Goal: Transaction & Acquisition: Purchase product/service

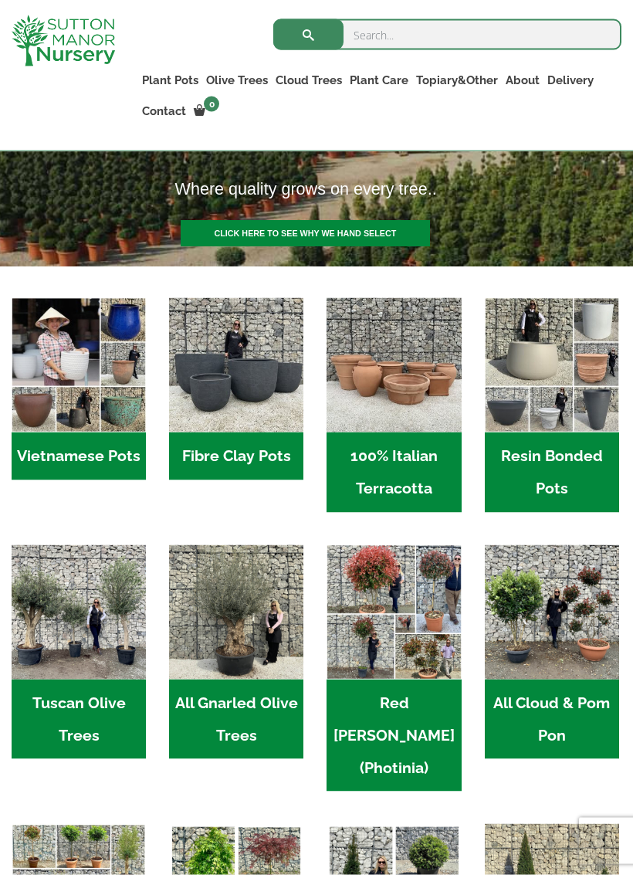
scroll to position [319, 0]
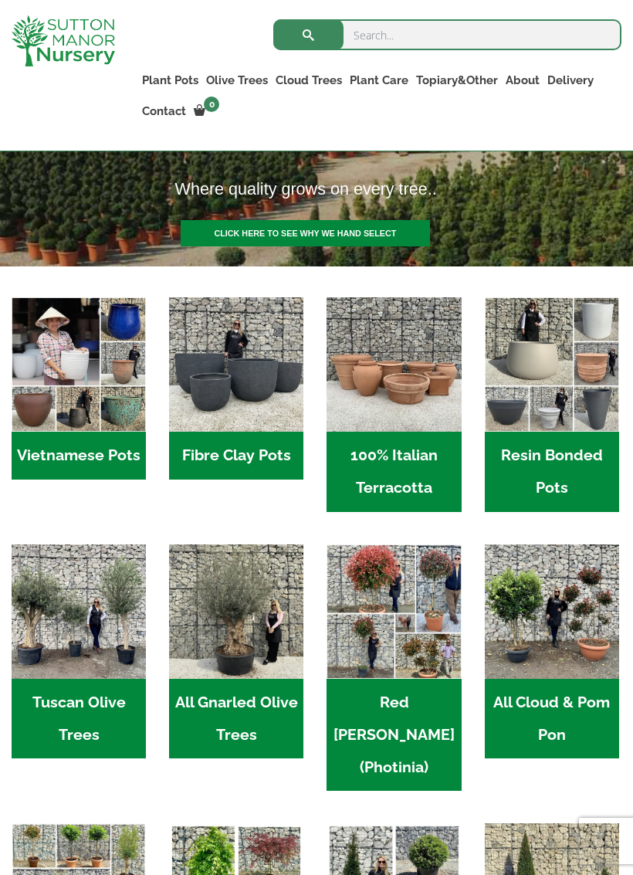
click at [564, 457] on h2 "Resin Bonded Pots (212)" at bounding box center [552, 472] width 134 height 80
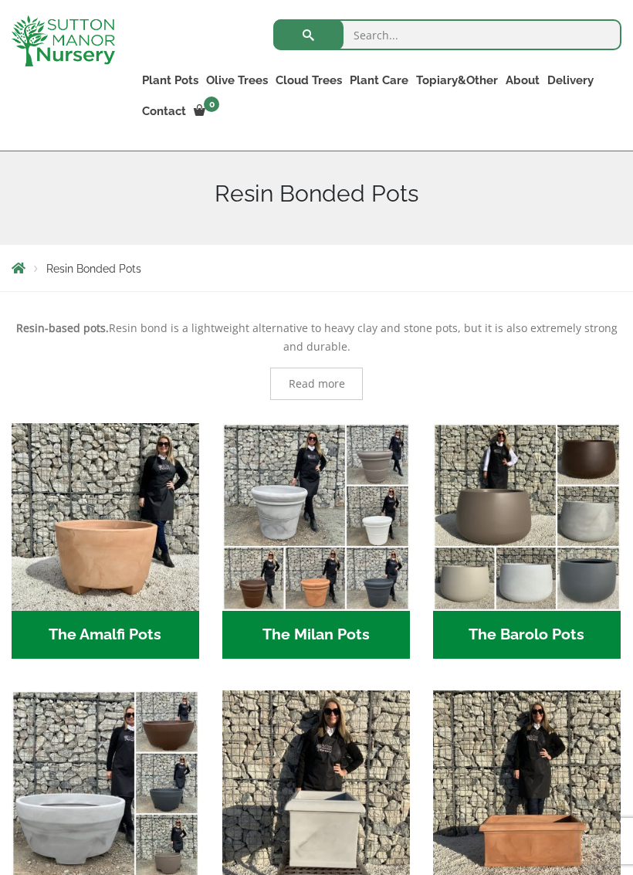
scroll to position [211, 0]
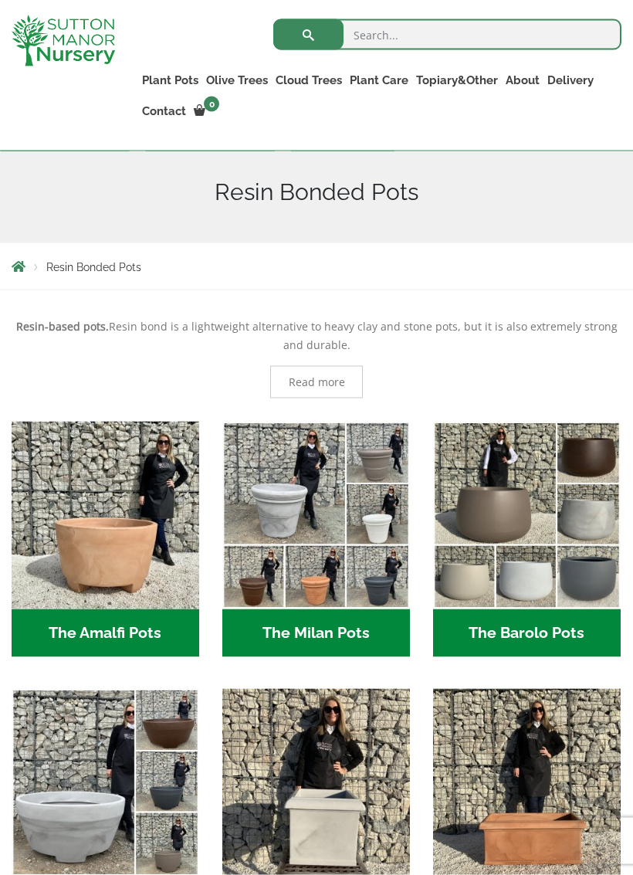
click at [568, 628] on h2 "The Barolo Pots (36)" at bounding box center [527, 633] width 188 height 48
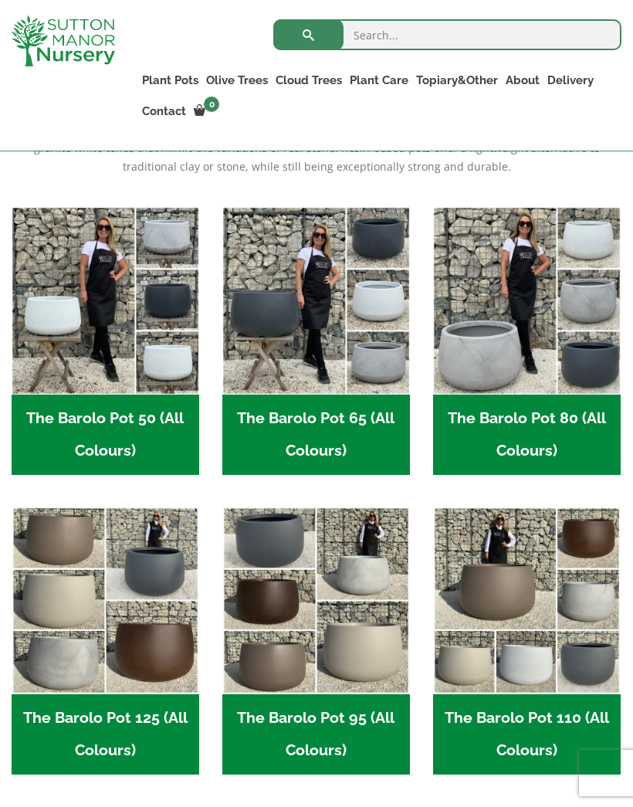
scroll to position [407, 0]
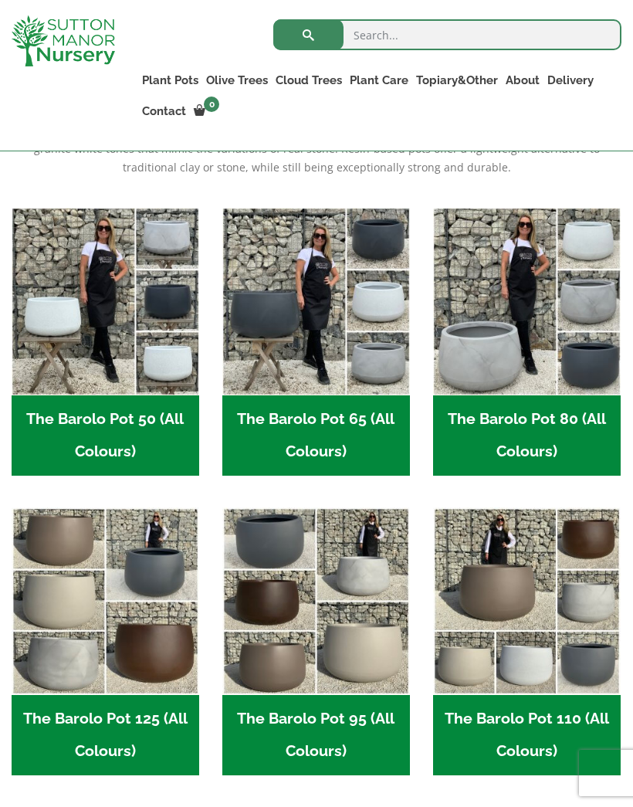
click at [166, 297] on img "Visit product category The Barolo Pot 50 (All Colours)" at bounding box center [106, 302] width 188 height 188
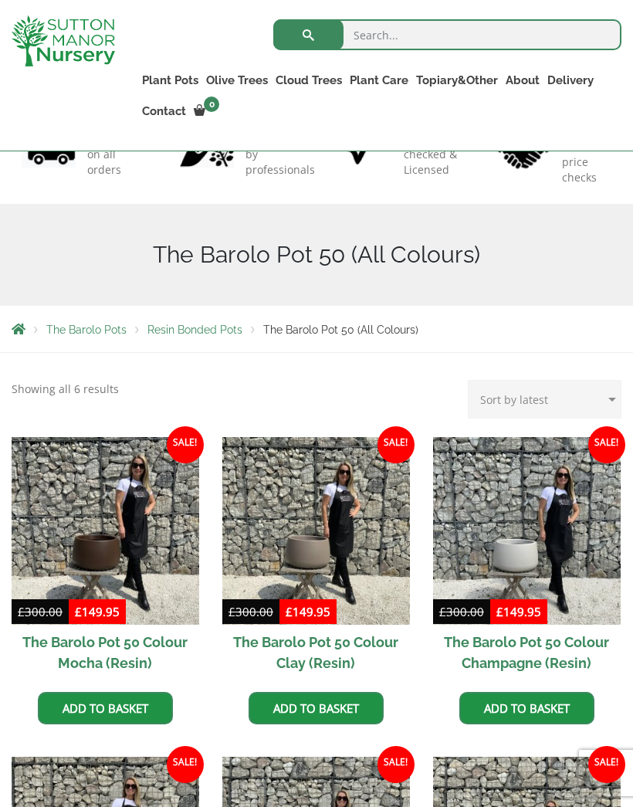
scroll to position [145, 0]
